Goal: Entertainment & Leisure: Consume media (video, audio)

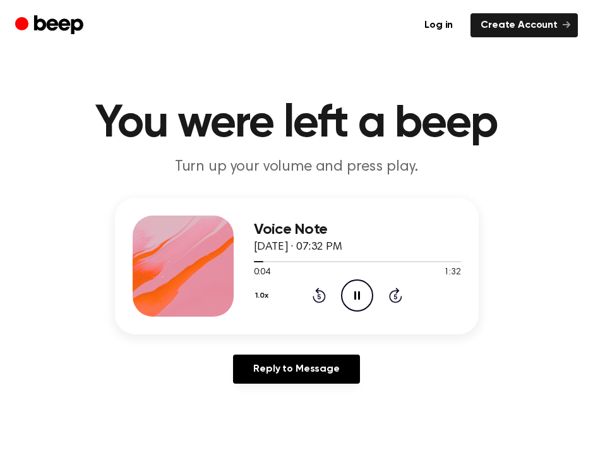
click at [364, 292] on icon "Pause Audio" at bounding box center [357, 295] width 32 height 32
click at [264, 297] on button "1.0x" at bounding box center [264, 295] width 20 height 21
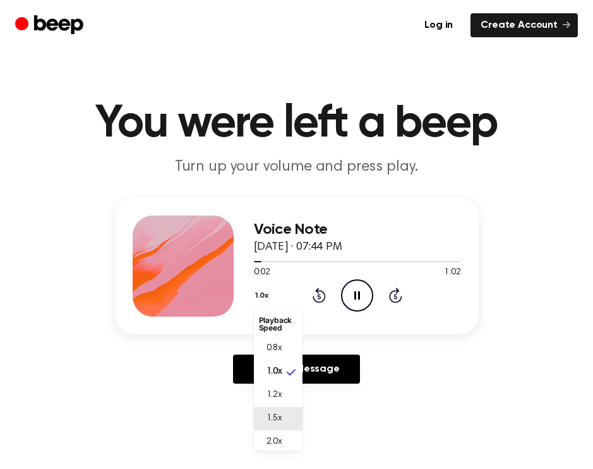
click at [289, 422] on li "1.5x" at bounding box center [278, 418] width 49 height 23
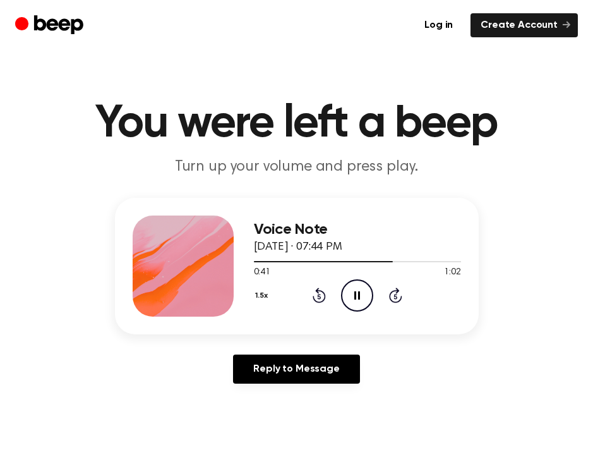
click at [361, 301] on icon "Pause Audio" at bounding box center [357, 295] width 32 height 32
click at [351, 289] on icon "Play Audio" at bounding box center [357, 295] width 32 height 32
click at [357, 289] on icon "Play Audio" at bounding box center [357, 295] width 32 height 32
click at [362, 298] on icon "Pause Audio" at bounding box center [357, 295] width 32 height 32
click at [364, 290] on icon "Play Audio" at bounding box center [357, 295] width 32 height 32
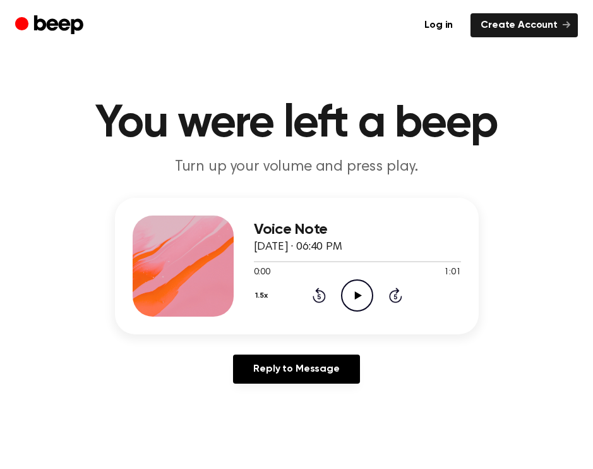
click at [346, 293] on icon "Play Audio" at bounding box center [357, 295] width 32 height 32
